Goal: Task Accomplishment & Management: Use online tool/utility

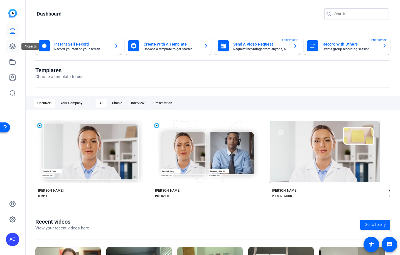
click at [13, 46] on icon at bounding box center [12, 46] width 7 height 7
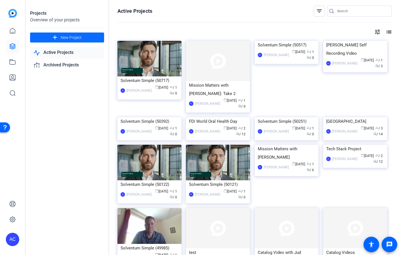
click at [61, 40] on span "New Project" at bounding box center [71, 38] width 21 height 6
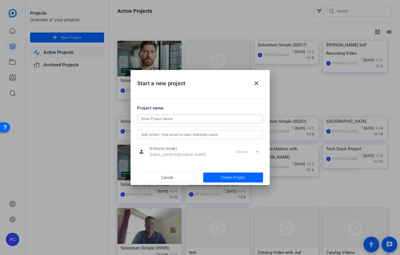
click at [195, 121] on input at bounding box center [200, 119] width 117 height 7
type input "[PERSON_NAME]"
click at [233, 180] on span "Create Project" at bounding box center [233, 178] width 24 height 6
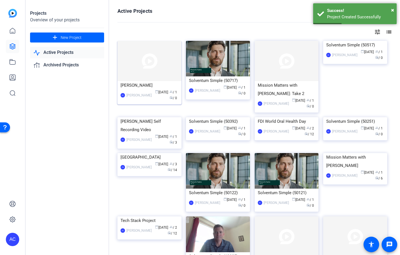
click at [148, 94] on div "Alennah Curran" at bounding box center [138, 96] width 25 height 6
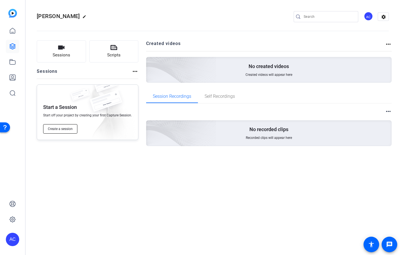
click at [70, 130] on span "Create a session" at bounding box center [60, 129] width 25 height 4
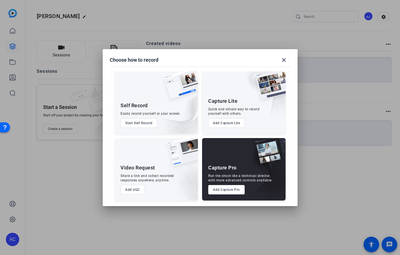
click at [230, 193] on button "Add Capture Pro" at bounding box center [226, 189] width 36 height 9
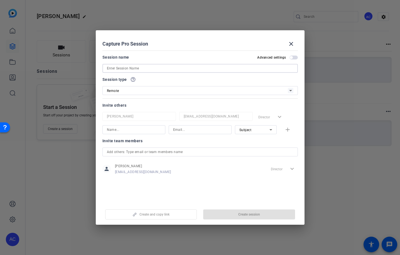
click at [152, 68] on input at bounding box center [200, 68] width 186 height 7
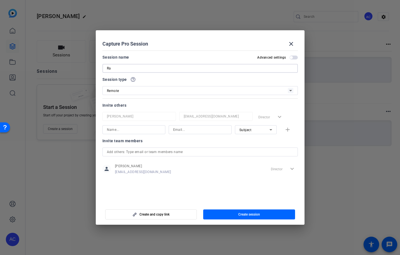
type input "R"
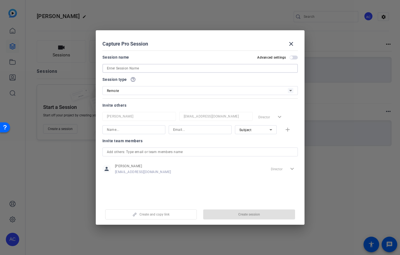
type input "t"
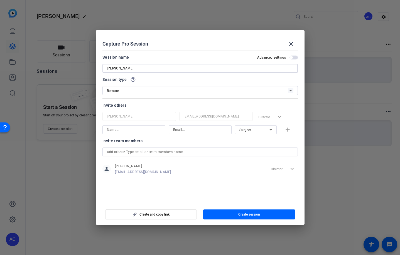
type input "[PERSON_NAME]"
click at [148, 132] on input at bounding box center [134, 130] width 54 height 7
type input "Sue Casement"
paste input "sacasement@solventum.com"
type input "sacasement@solventum.com"
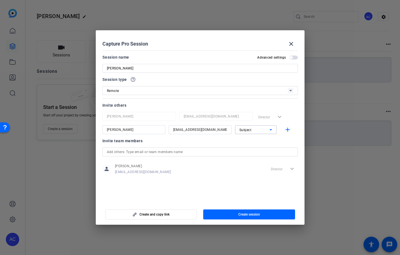
click at [253, 131] on div "Subject" at bounding box center [254, 130] width 30 height 7
click at [254, 142] on span "Collaborator" at bounding box center [249, 141] width 20 height 7
click at [245, 216] on span "Create session" at bounding box center [249, 215] width 22 height 4
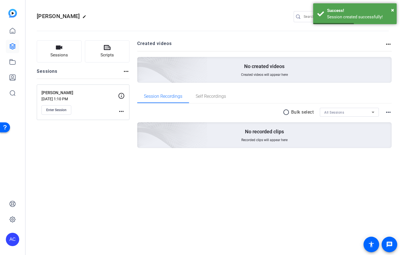
click at [102, 105] on div "Enter Session" at bounding box center [79, 109] width 76 height 9
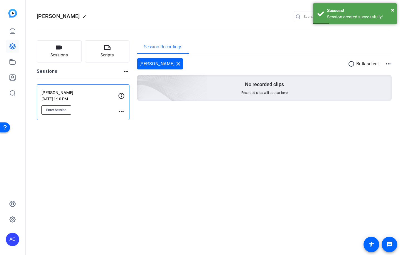
click at [54, 110] on span "Enter Session" at bounding box center [56, 110] width 20 height 4
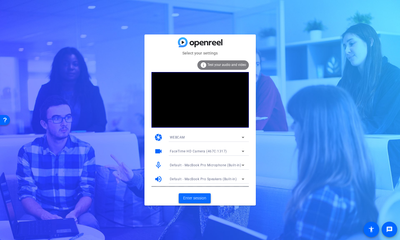
click at [203, 203] on span at bounding box center [195, 198] width 32 height 13
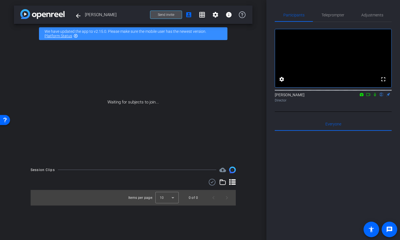
click at [170, 15] on span "Send invite" at bounding box center [166, 15] width 16 height 4
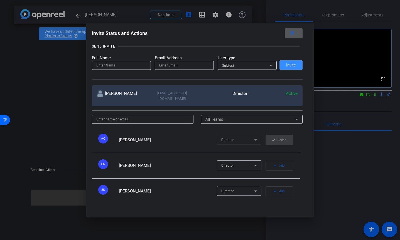
scroll to position [41, 0]
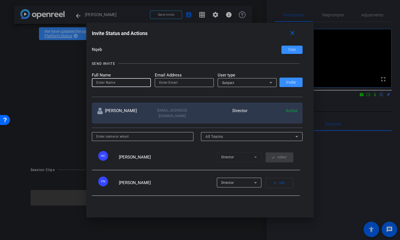
click at [120, 84] on input at bounding box center [121, 82] width 50 height 7
type input "Sue Casement"
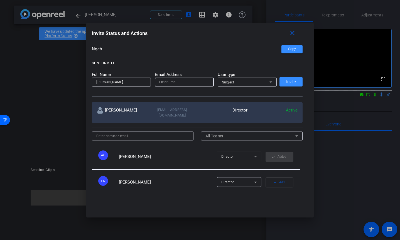
paste input "sacasement@solventum.com"
type input "sacasement@solventum.com"
click at [272, 83] on icon at bounding box center [270, 82] width 7 height 7
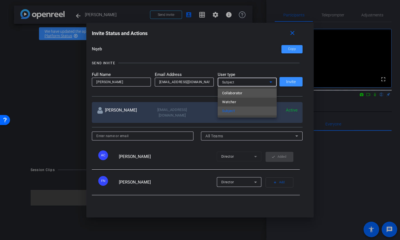
click at [264, 93] on mat-option "Collaborator" at bounding box center [247, 93] width 59 height 9
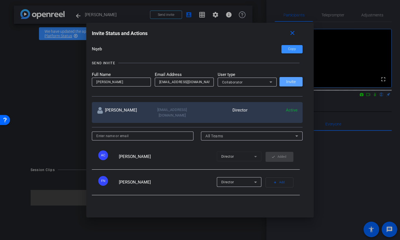
click at [295, 83] on span "Invite" at bounding box center [291, 82] width 10 height 4
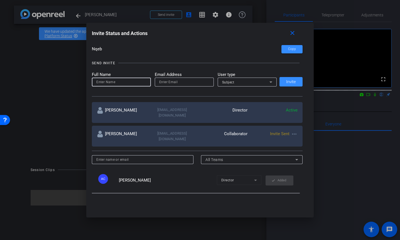
click at [118, 85] on input at bounding box center [121, 82] width 50 height 7
click at [119, 83] on input at bounding box center [121, 82] width 50 height 7
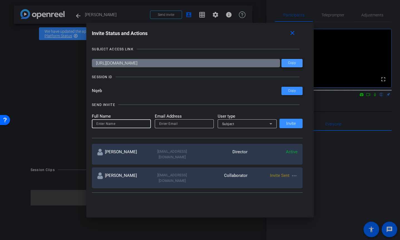
click at [290, 62] on span "Copy" at bounding box center [292, 63] width 8 height 4
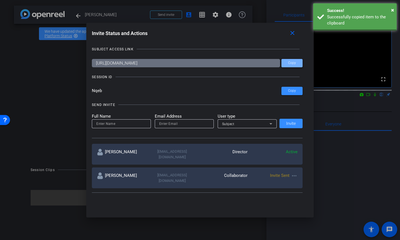
scroll to position [0, 0]
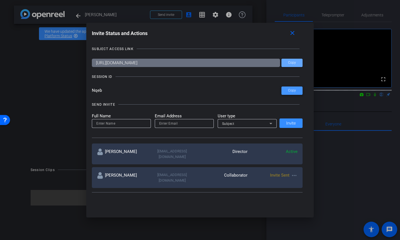
click at [291, 90] on span "Copy" at bounding box center [292, 90] width 8 height 4
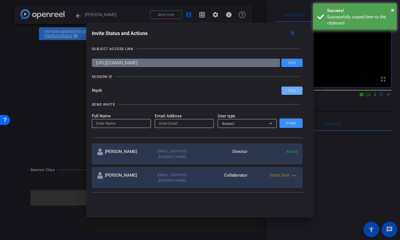
click at [291, 90] on span "Copy" at bounding box center [292, 90] width 8 height 4
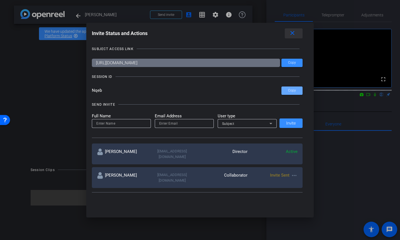
click at [293, 33] on mat-icon "close" at bounding box center [292, 33] width 7 height 7
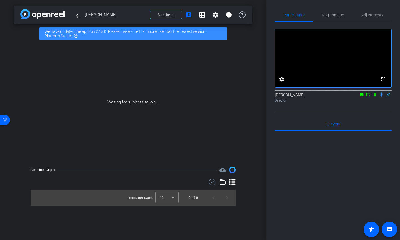
click at [361, 96] on icon at bounding box center [362, 94] width 4 height 3
click at [367, 102] on div at bounding box center [200, 120] width 400 height 240
click at [368, 97] on icon at bounding box center [368, 95] width 4 height 4
click at [380, 97] on icon at bounding box center [381, 95] width 4 height 4
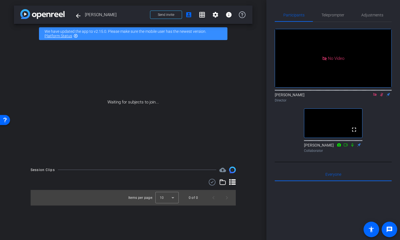
click at [381, 97] on icon at bounding box center [381, 95] width 4 height 4
click at [375, 96] on icon at bounding box center [374, 94] width 3 height 3
click at [178, 16] on span at bounding box center [165, 14] width 31 height 13
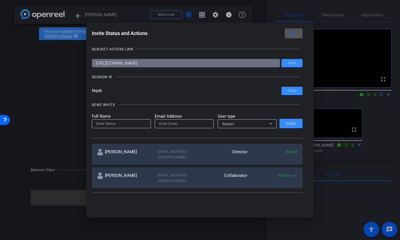
click at [130, 125] on input at bounding box center [121, 123] width 50 height 7
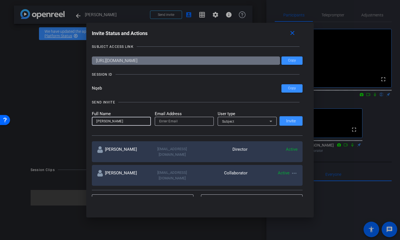
scroll to position [2, 0]
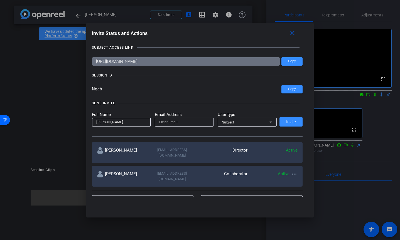
type input "tara"
click at [175, 121] on input "email" at bounding box center [184, 122] width 50 height 7
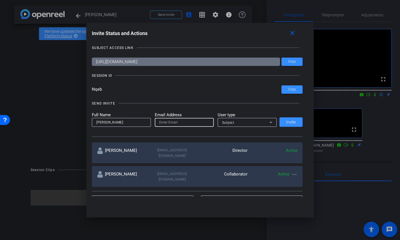
scroll to position [2, 0]
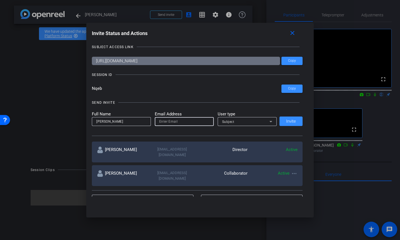
click at [190, 122] on input "email" at bounding box center [184, 121] width 50 height 7
paste input "twhite2@solventum.com"
type input "twhite2@solventum.com"
click at [259, 106] on div "SEND INVITE Full Name tara Email Address twhite2@solventum.com User type Subjec…" at bounding box center [197, 115] width 211 height 42
click at [290, 120] on span "Invite" at bounding box center [291, 121] width 10 height 4
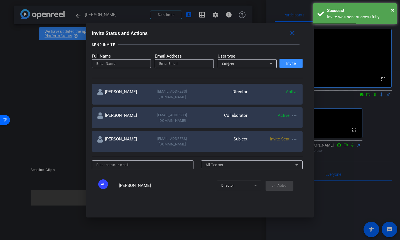
click at [295, 136] on mat-icon "more_horiz" at bounding box center [294, 139] width 7 height 7
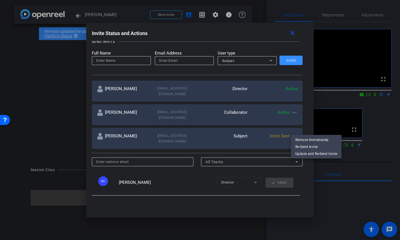
click at [245, 137] on div at bounding box center [200, 120] width 400 height 240
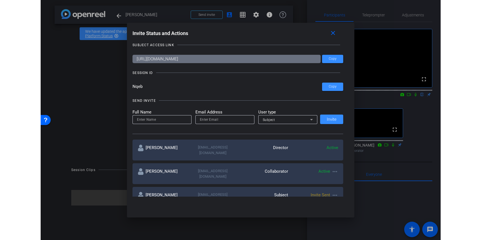
scroll to position [0, 0]
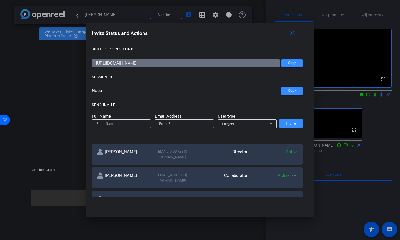
drag, startPoint x: 232, startPoint y: 66, endPoint x: -20, endPoint y: 51, distance: 252.7
click at [0, 51] on html "Accessibility Screen-Reader Guide, Feedback, and Issue Reporting | New window m…" at bounding box center [200, 120] width 400 height 240
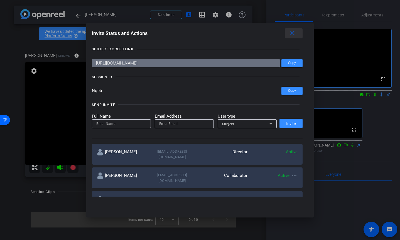
click at [294, 34] on mat-icon "close" at bounding box center [292, 33] width 7 height 7
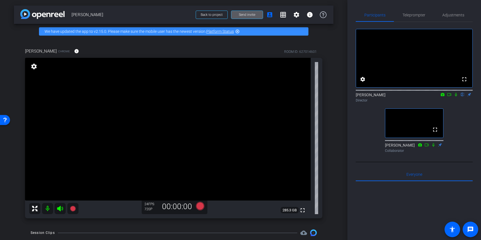
scroll to position [28, 0]
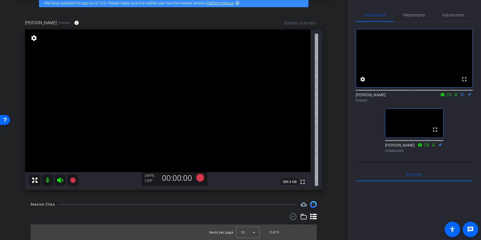
click at [191, 211] on div "Session Clips cloud_upload Items per page: 10 0 of 0" at bounding box center [173, 220] width 319 height 39
click at [195, 209] on div "Session Clips cloud_upload Items per page: 10 0 of 0" at bounding box center [173, 220] width 319 height 39
click at [201, 180] on icon at bounding box center [200, 178] width 8 height 8
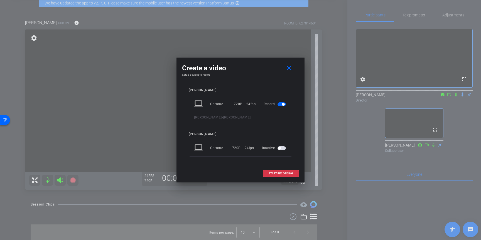
click at [201, 180] on div "Create a video close Setup devices to record TARA WHITE laptop Chrome 720P | 24…" at bounding box center [240, 120] width 128 height 125
click at [277, 174] on span "START RECORDING" at bounding box center [280, 173] width 24 height 3
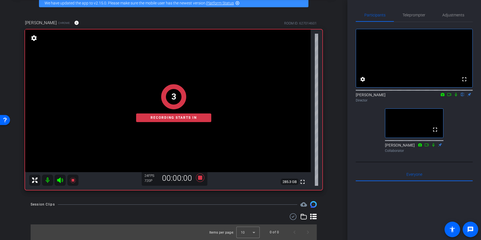
click at [399, 97] on icon at bounding box center [455, 95] width 4 height 4
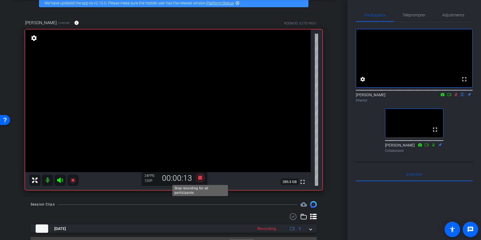
click at [201, 178] on icon at bounding box center [200, 178] width 8 height 8
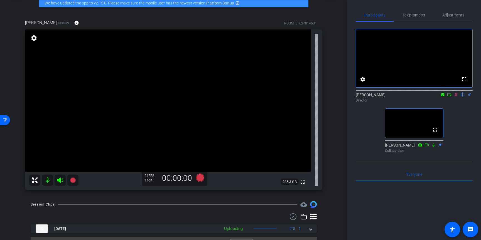
scroll to position [41, 0]
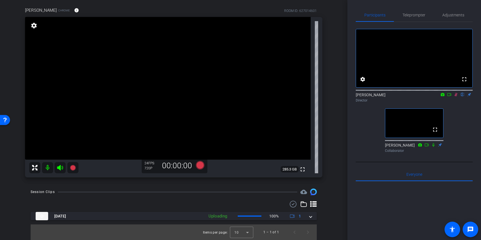
click at [399, 97] on icon at bounding box center [455, 95] width 3 height 4
click at [199, 167] on icon at bounding box center [200, 165] width 8 height 8
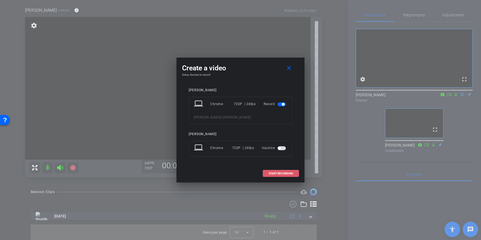
click at [270, 172] on span "START RECORDING" at bounding box center [280, 173] width 24 height 3
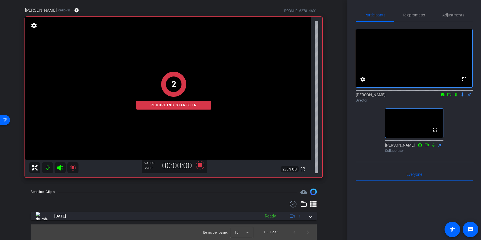
click at [399, 97] on icon at bounding box center [455, 95] width 4 height 4
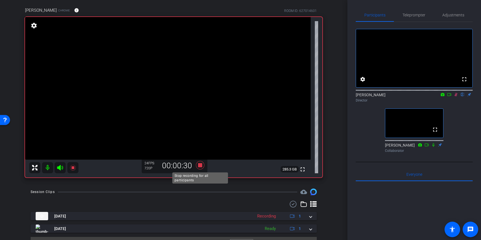
click at [200, 166] on icon at bounding box center [200, 165] width 8 height 8
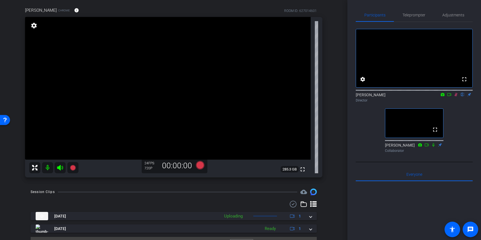
scroll to position [3, 0]
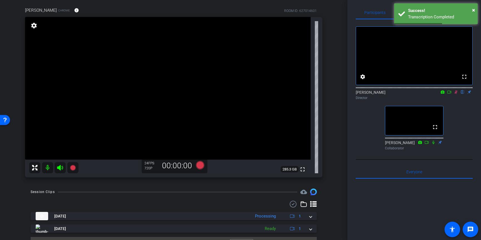
click at [399, 115] on div "fullscreen settings Alennah Curran flip Director fullscreen Sue Casement Collab…" at bounding box center [414, 85] width 117 height 133
click at [399, 94] on icon at bounding box center [455, 92] width 4 height 4
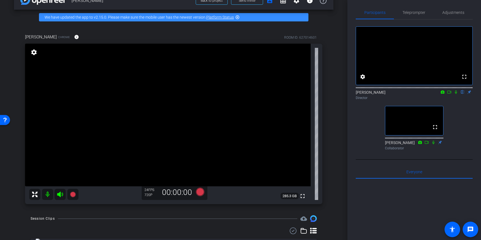
scroll to position [16, 0]
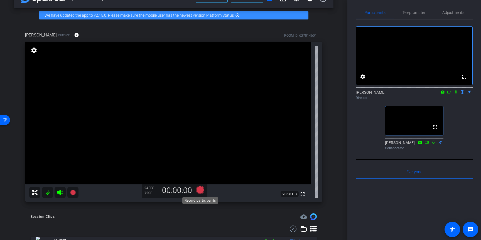
click at [199, 190] on icon at bounding box center [200, 190] width 8 height 8
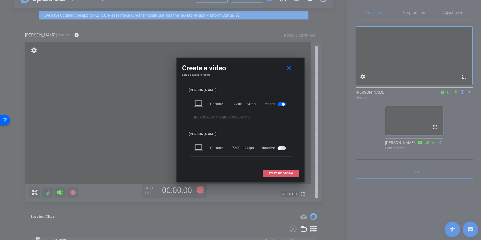
click at [285, 174] on span "START RECORDING" at bounding box center [280, 173] width 24 height 3
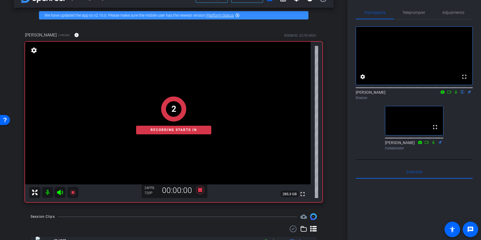
click at [399, 94] on icon at bounding box center [455, 92] width 4 height 4
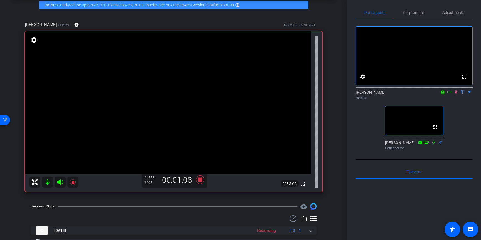
scroll to position [28, 0]
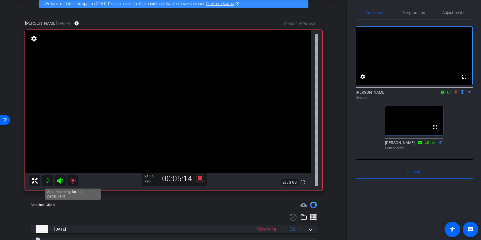
click at [72, 179] on icon at bounding box center [73, 181] width 6 height 6
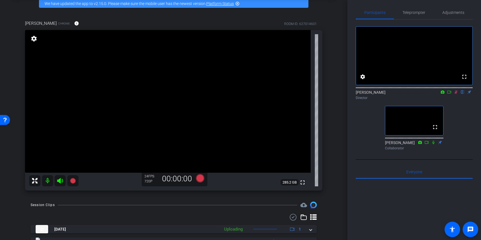
scroll to position [3, 0]
click at [399, 94] on icon at bounding box center [455, 92] width 4 height 4
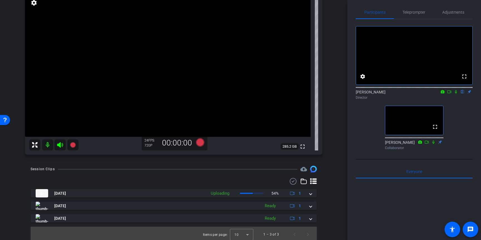
scroll to position [66, 0]
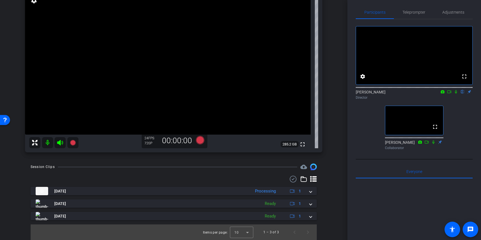
click at [91, 163] on div "arrow_back Tara Back to project Send invite account_box grid_on settings info W…" at bounding box center [173, 54] width 347 height 240
click at [73, 144] on icon at bounding box center [73, 143] width 6 height 6
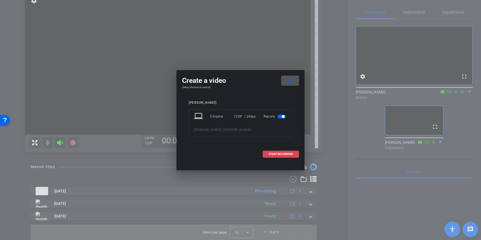
click at [268, 153] on span "START RECORDING" at bounding box center [280, 154] width 24 height 3
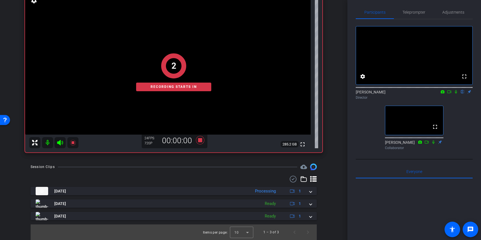
click at [399, 94] on icon at bounding box center [456, 92] width 2 height 4
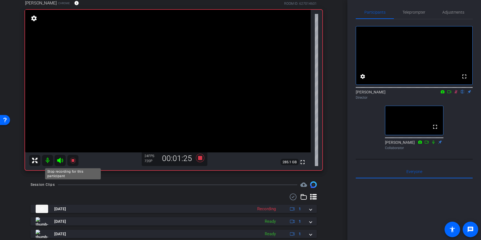
scroll to position [49, 0]
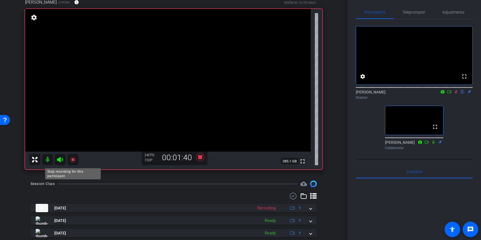
click at [76, 164] on mat-icon at bounding box center [72, 159] width 11 height 11
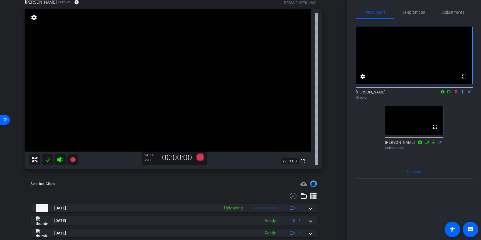
click at [399, 94] on icon at bounding box center [455, 92] width 4 height 4
click at [192, 176] on div "arrow_back Tara Back to project Send invite account_box grid_on settings info W…" at bounding box center [173, 71] width 347 height 240
click at [200, 156] on icon at bounding box center [200, 157] width 8 height 8
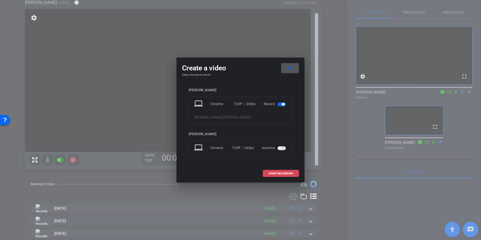
click at [268, 172] on span "START RECORDING" at bounding box center [280, 173] width 24 height 3
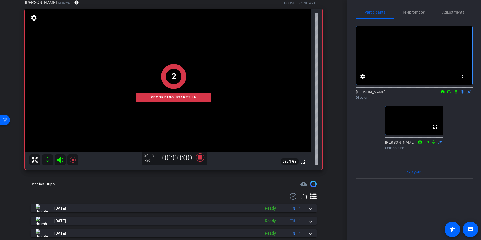
click at [399, 94] on icon at bounding box center [456, 92] width 2 height 4
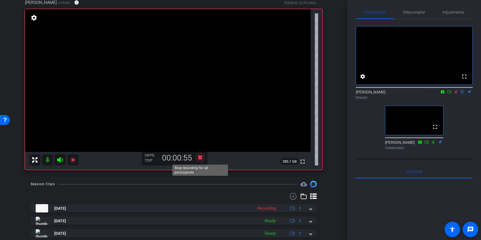
click at [201, 159] on icon at bounding box center [200, 157] width 8 height 8
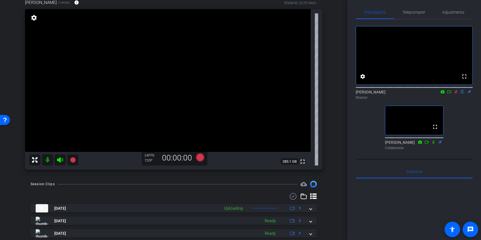
drag, startPoint x: 415, startPoint y: 209, endPoint x: 406, endPoint y: 208, distance: 8.7
click at [399, 94] on icon at bounding box center [455, 92] width 3 height 4
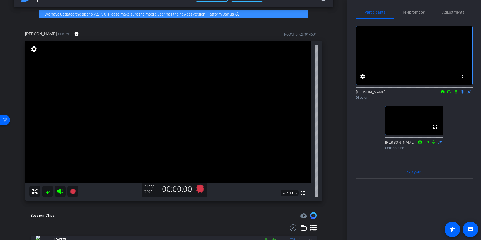
scroll to position [6, 0]
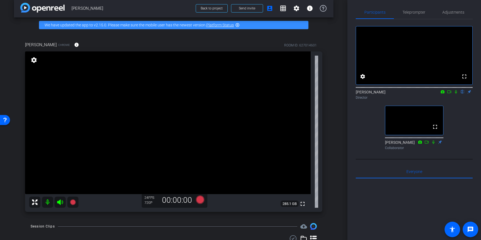
click at [6, 121] on div "Open Resource Center" at bounding box center [5, 119] width 4 height 4
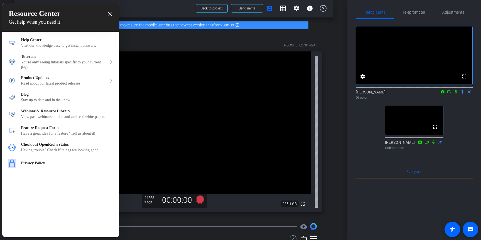
click at [111, 13] on icon "close resource center" at bounding box center [110, 14] width 4 height 4
